Goal: Task Accomplishment & Management: Manage account settings

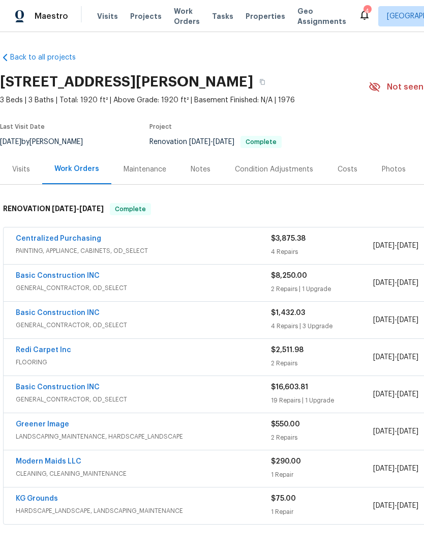
click at [348, 170] on div "Costs" at bounding box center [348, 169] width 20 height 10
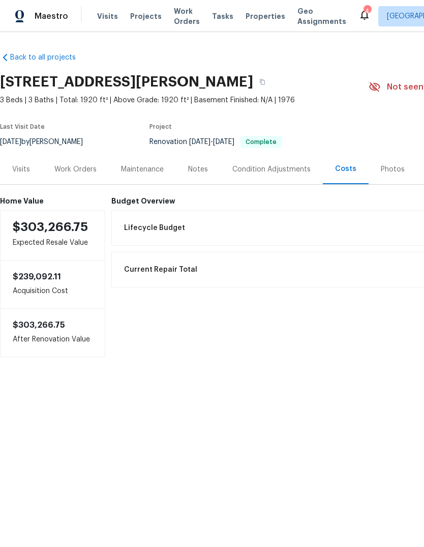
click at [250, 164] on div "Condition Adjustments" at bounding box center [272, 169] width 78 height 10
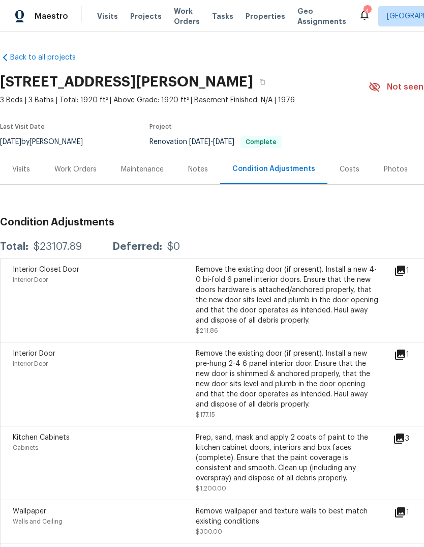
click at [28, 173] on div "Visits" at bounding box center [21, 169] width 18 height 10
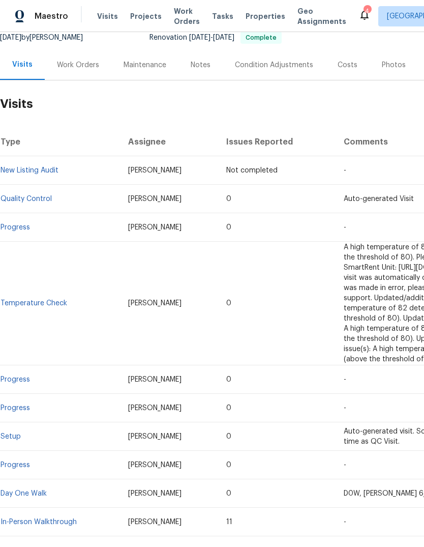
scroll to position [104, 0]
click at [41, 519] on link "In-Person Walkthrough" at bounding box center [39, 522] width 76 height 7
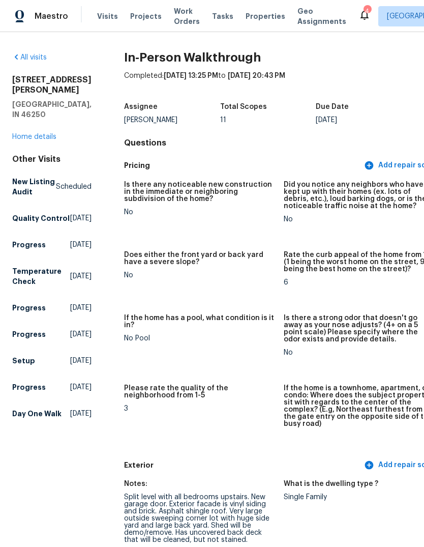
click at [34, 133] on link "Home details" at bounding box center [34, 136] width 44 height 7
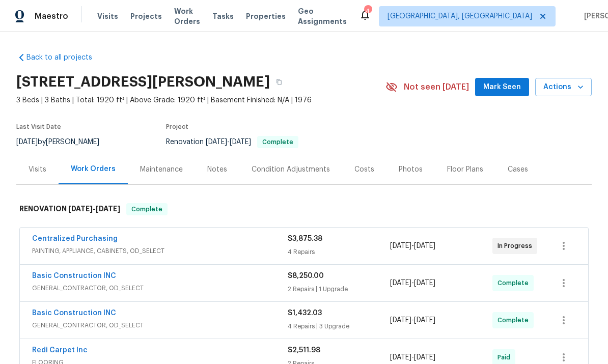
click at [158, 283] on span "GENERAL_CONTRACTOR, OD_SELECT" at bounding box center [159, 288] width 255 height 10
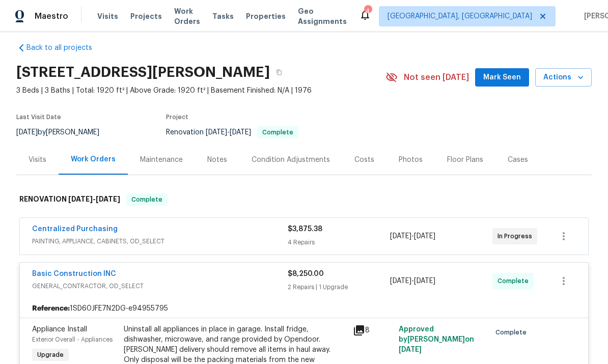
scroll to position [13, 0]
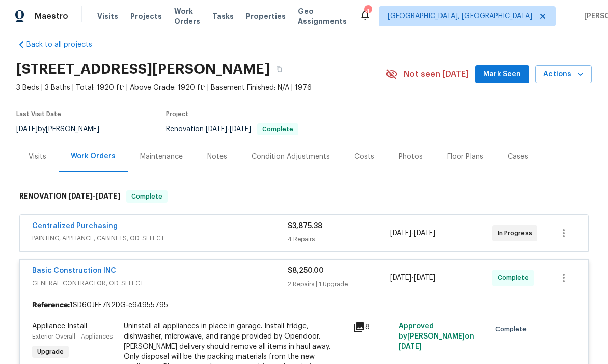
click at [142, 266] on div "Basic Construction INC" at bounding box center [159, 272] width 255 height 12
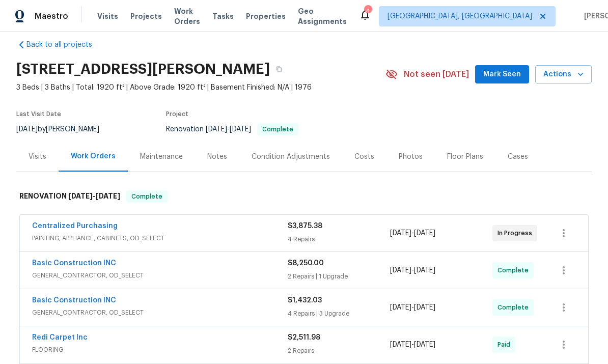
click at [170, 233] on span "PAINTING, APPLIANCE, CABINETS, OD_SELECT" at bounding box center [159, 238] width 255 height 10
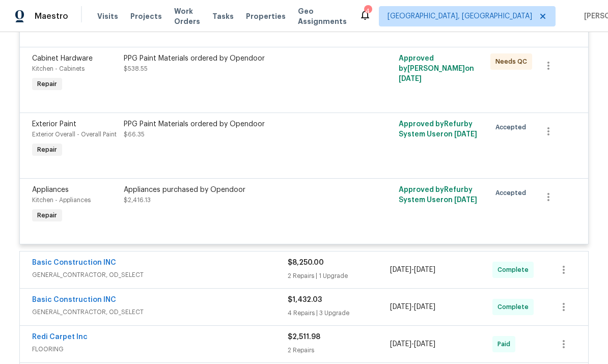
scroll to position [309, 0]
click at [424, 190] on icon "button" at bounding box center [548, 196] width 12 height 12
click at [424, 204] on div at bounding box center [304, 182] width 608 height 364
click at [142, 196] on span "$2,416.13" at bounding box center [137, 199] width 27 height 6
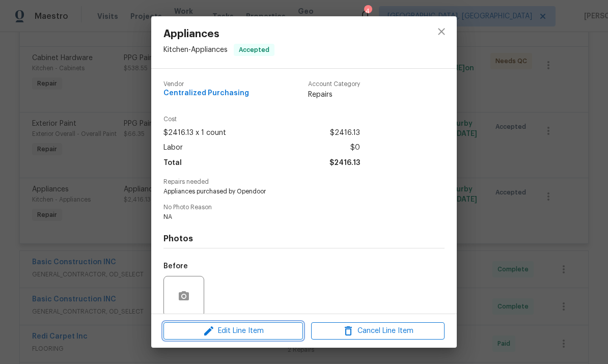
click at [193, 331] on span "Edit Line Item" at bounding box center [232, 331] width 133 height 13
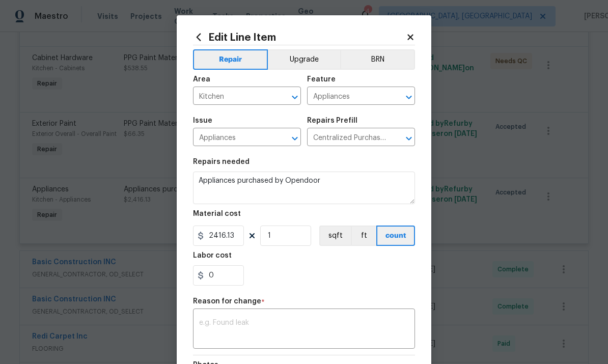
click at [311, 60] on button "Upgrade" at bounding box center [304, 59] width 73 height 20
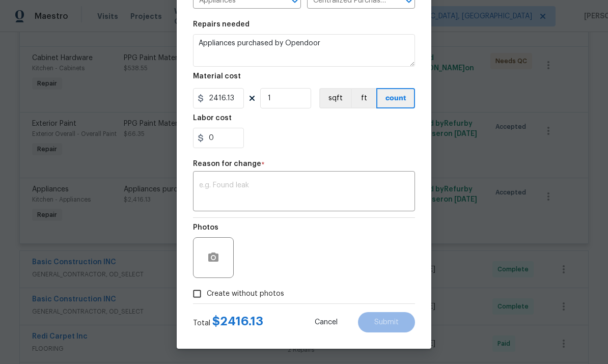
scroll to position [139, 0]
click at [308, 189] on textarea at bounding box center [304, 192] width 210 height 21
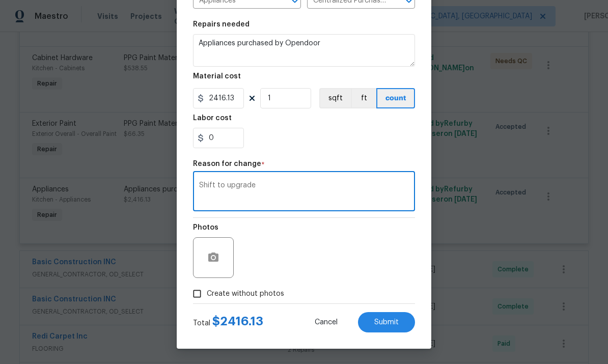
type textarea "Shift to upgrade"
click at [392, 325] on span "Submit" at bounding box center [386, 323] width 24 height 8
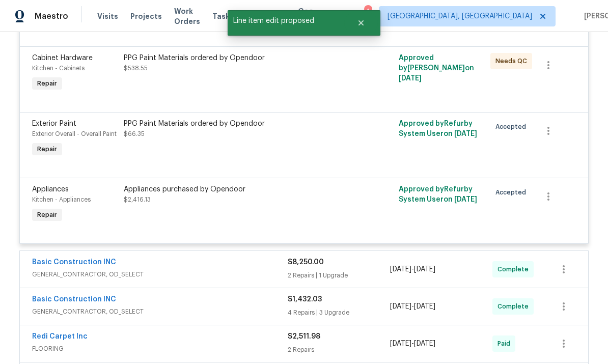
scroll to position [0, 0]
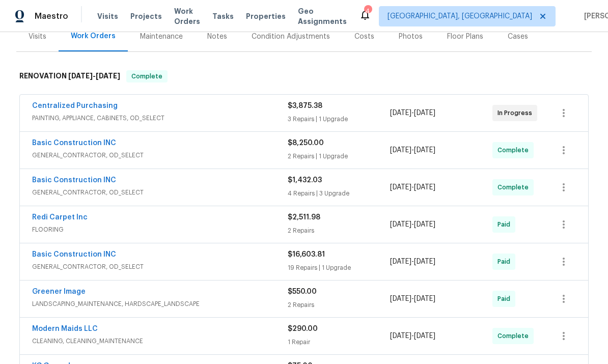
scroll to position [132, 0]
click at [220, 119] on span "PAINTING, APPLIANCE, CABINETS, OD_SELECT" at bounding box center [159, 118] width 255 height 10
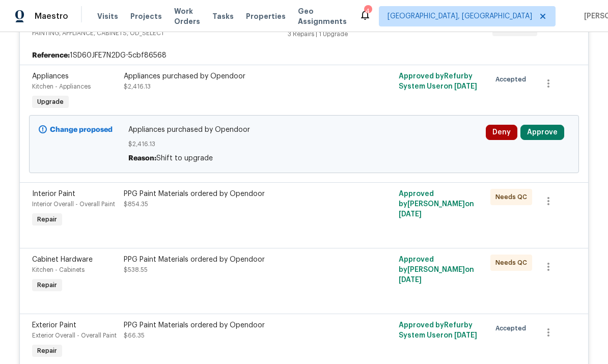
scroll to position [219, 0]
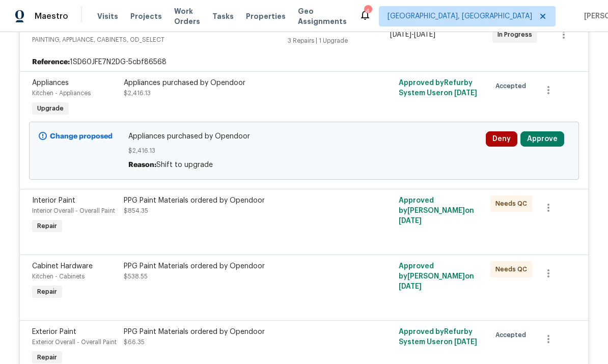
click at [553, 133] on button "Approve" at bounding box center [542, 138] width 44 height 15
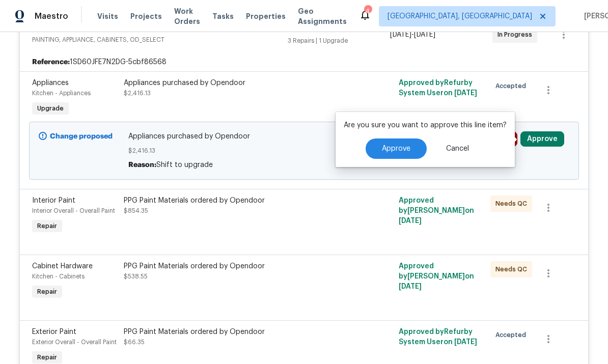
click at [400, 145] on span "Approve" at bounding box center [396, 149] width 28 height 8
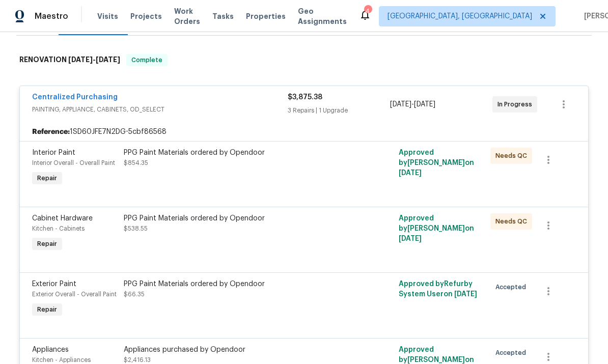
scroll to position [160, 0]
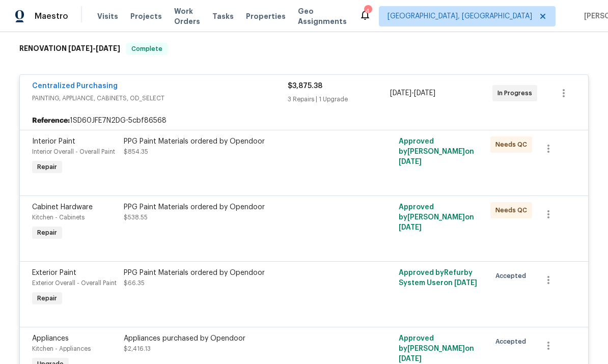
click at [213, 88] on div "Centralized Purchasing" at bounding box center [159, 87] width 255 height 12
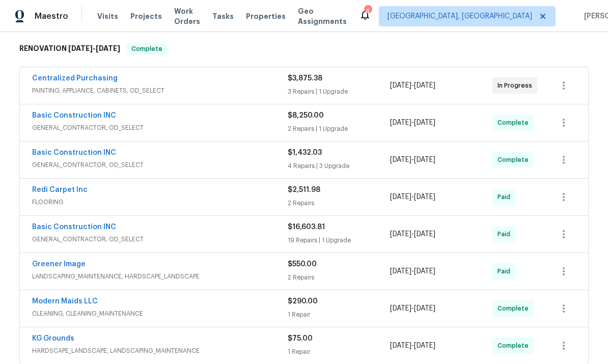
click at [202, 126] on span "GENERAL_CONTRACTOR, OD_SELECT" at bounding box center [159, 128] width 255 height 10
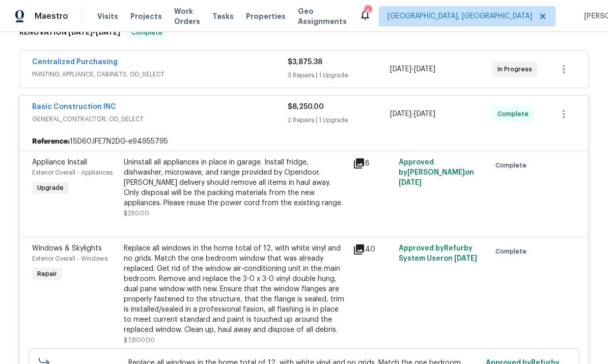
scroll to position [172, 0]
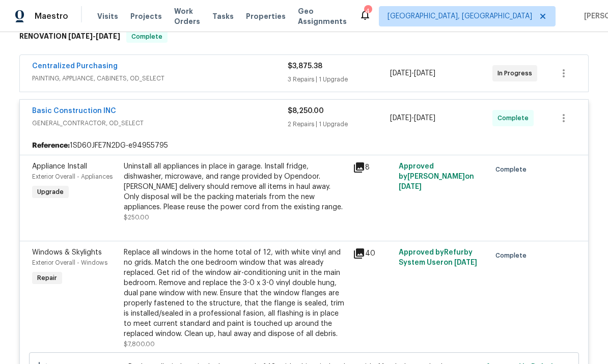
click at [221, 117] on div "Basic Construction INC" at bounding box center [159, 112] width 255 height 12
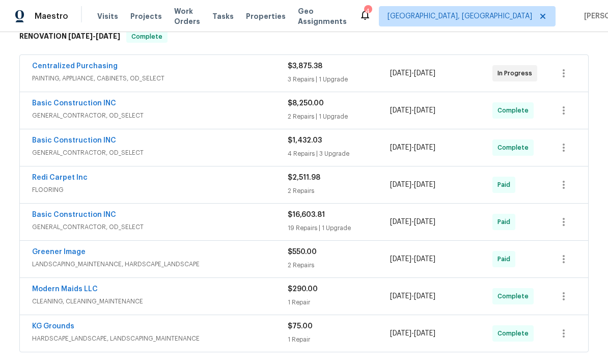
click at [197, 140] on div "Basic Construction INC" at bounding box center [159, 141] width 255 height 12
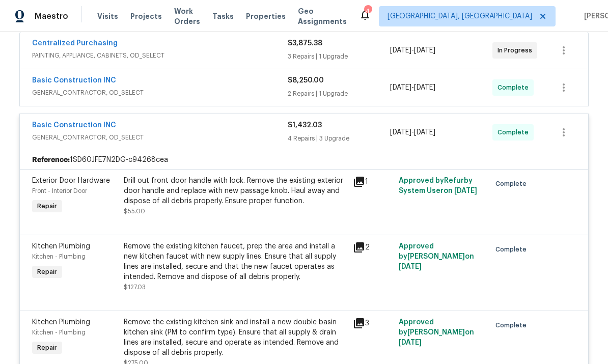
scroll to position [190, 0]
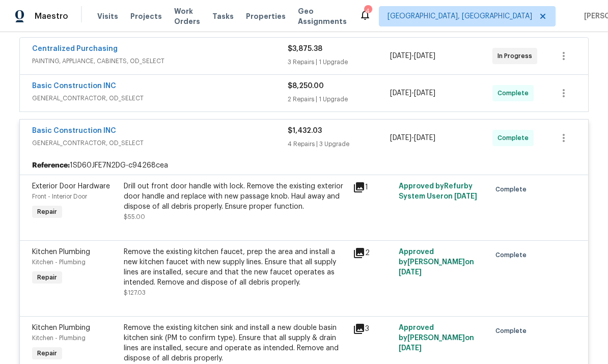
click at [190, 133] on div "Basic Construction INC" at bounding box center [159, 132] width 255 height 12
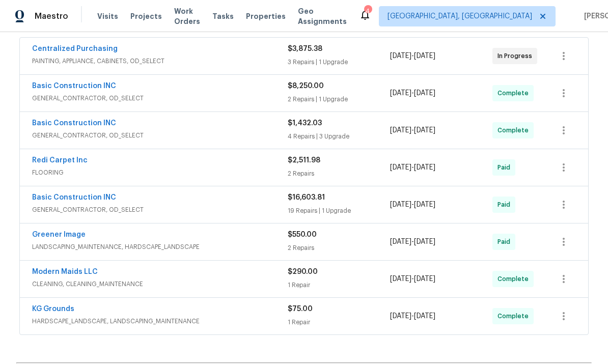
click at [202, 169] on span "FLOORING" at bounding box center [159, 172] width 255 height 10
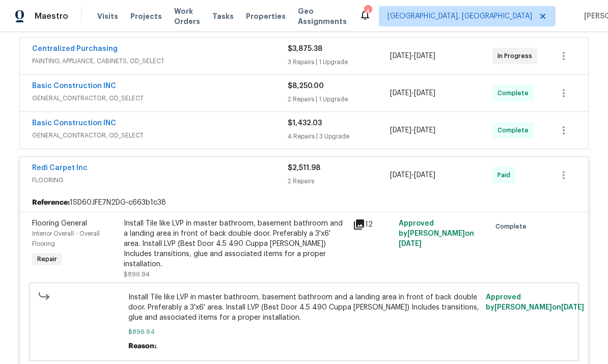
click at [165, 171] on div "Redi Carpet Inc" at bounding box center [159, 169] width 255 height 12
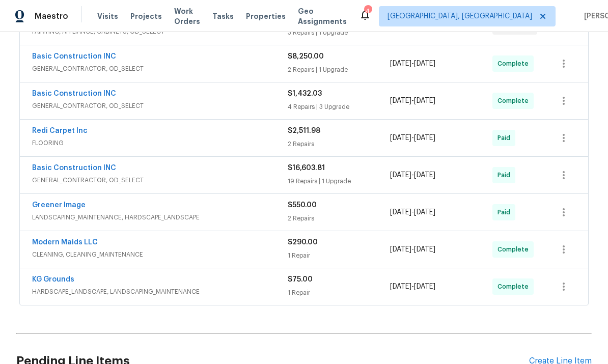
scroll to position [276, 0]
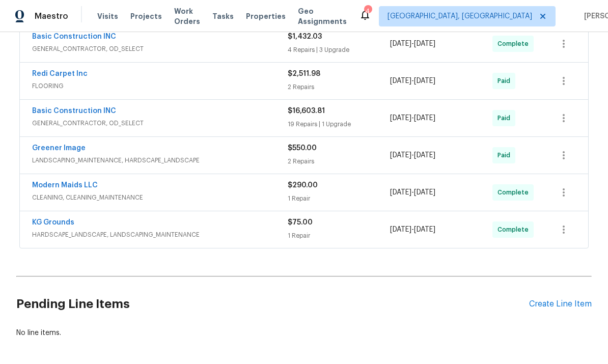
click at [185, 118] on span "GENERAL_CONTRACTOR, OD_SELECT" at bounding box center [159, 123] width 255 height 10
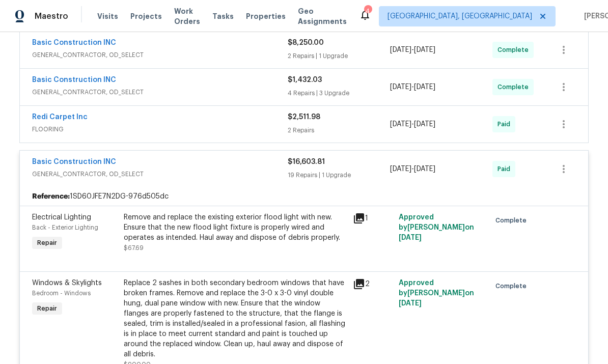
scroll to position [238, 0]
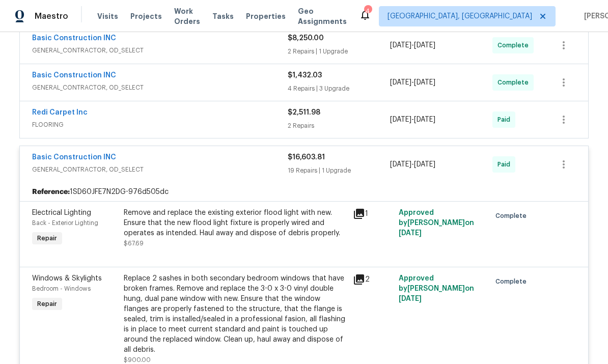
click at [222, 167] on span "GENERAL_CONTRACTOR, OD_SELECT" at bounding box center [159, 169] width 255 height 10
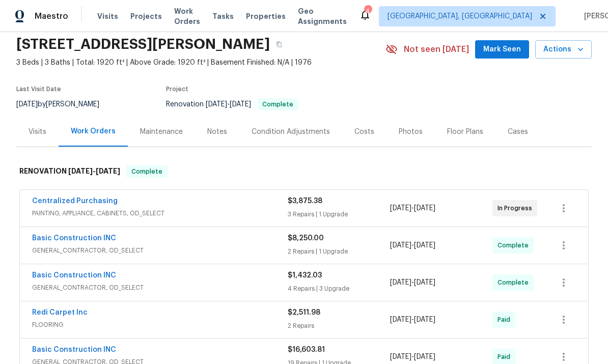
scroll to position [22, 0]
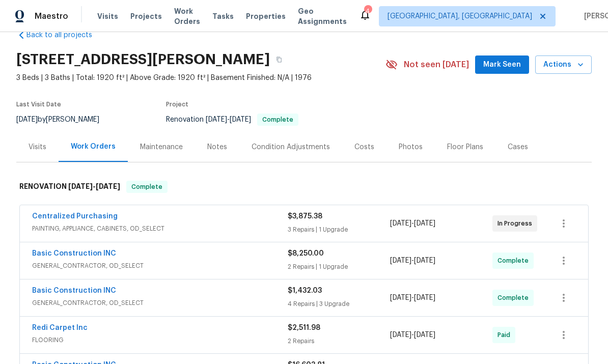
click at [359, 146] on div "Costs" at bounding box center [364, 147] width 20 height 10
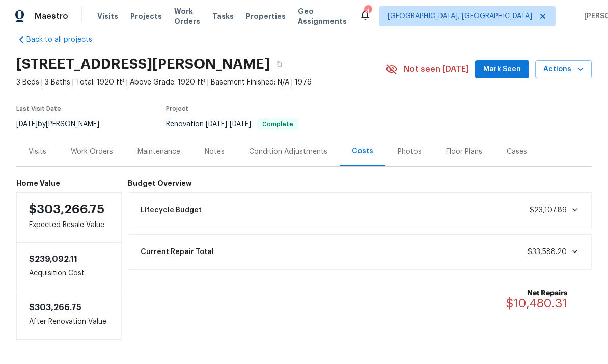
scroll to position [17, 0]
click at [105, 154] on div "Work Orders" at bounding box center [92, 152] width 42 height 10
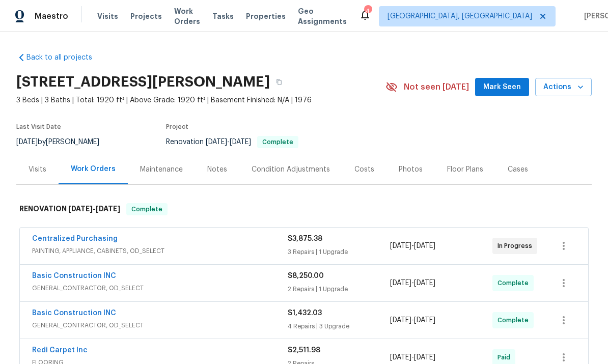
click at [214, 177] on div "Notes" at bounding box center [217, 169] width 44 height 30
